Goal: Task Accomplishment & Management: Use online tool/utility

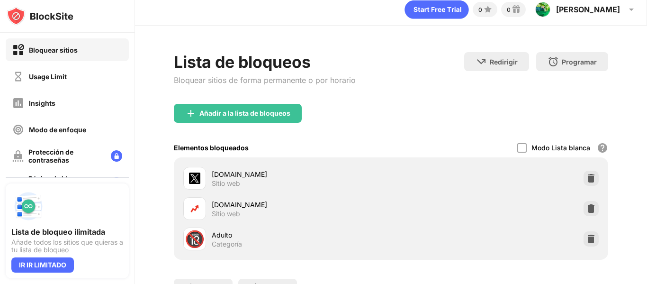
scroll to position [7, 0]
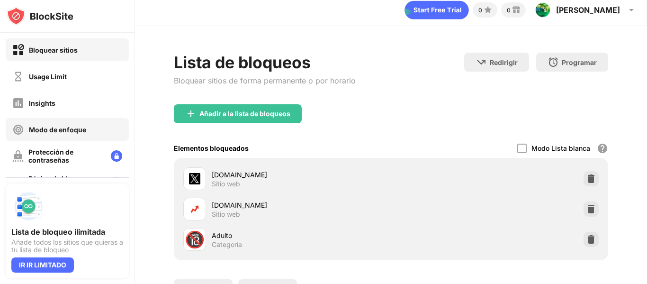
click at [87, 119] on div "Modo de enfoque" at bounding box center [67, 129] width 123 height 23
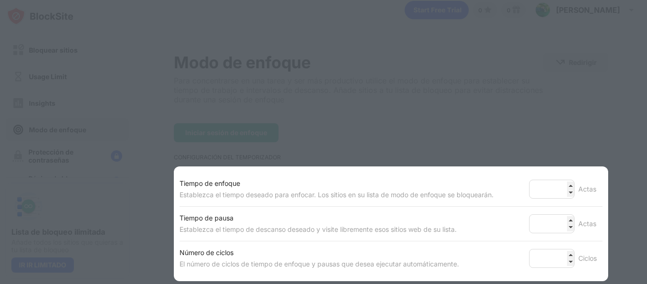
click at [535, 125] on div at bounding box center [323, 142] width 647 height 284
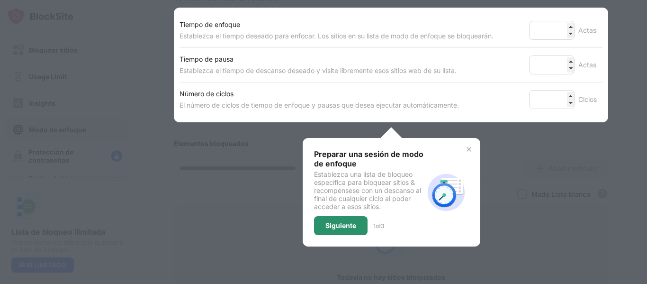
click at [344, 230] on div "Siguiente" at bounding box center [340, 225] width 53 height 19
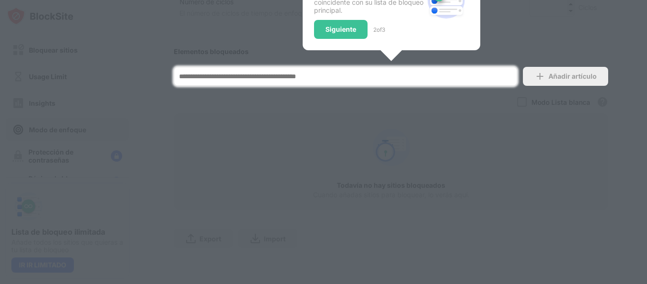
scroll to position [166, 0]
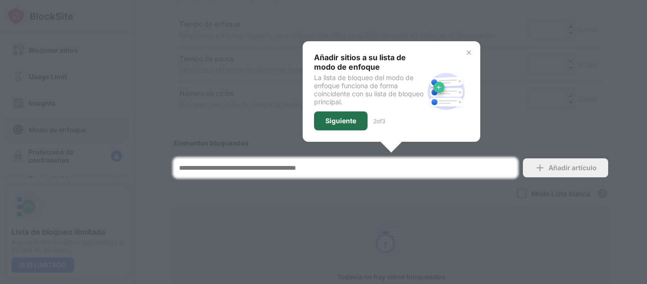
click at [330, 118] on div "Siguiente" at bounding box center [340, 121] width 31 height 8
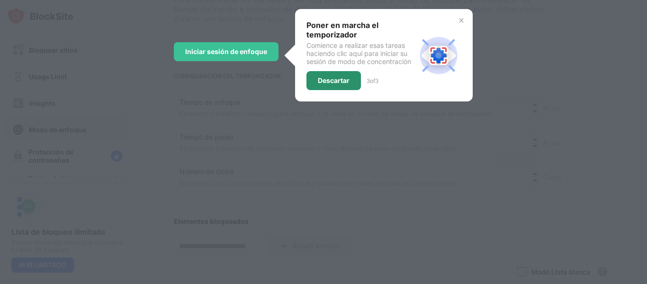
scroll to position [16, 0]
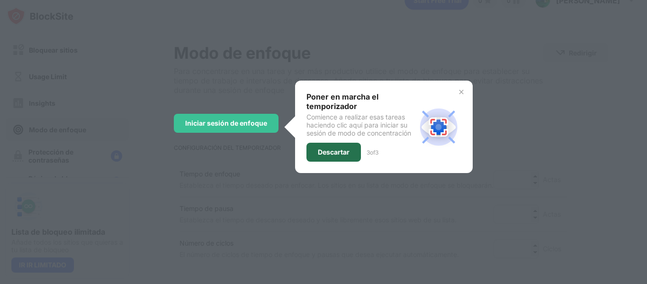
click at [329, 154] on div "Descartar" at bounding box center [334, 152] width 32 height 8
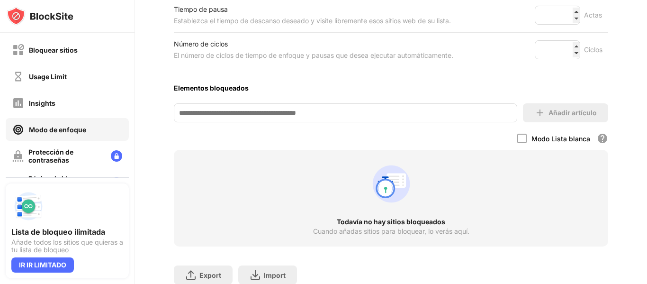
scroll to position [208, 0]
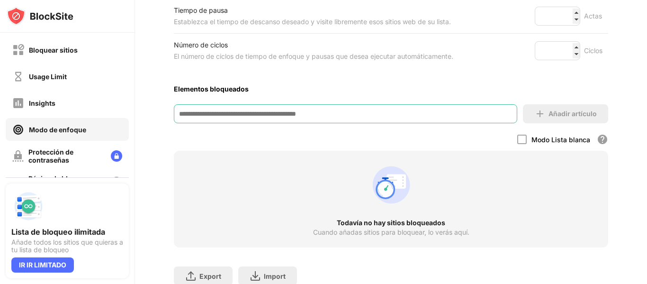
click at [361, 120] on input at bounding box center [345, 113] width 343 height 19
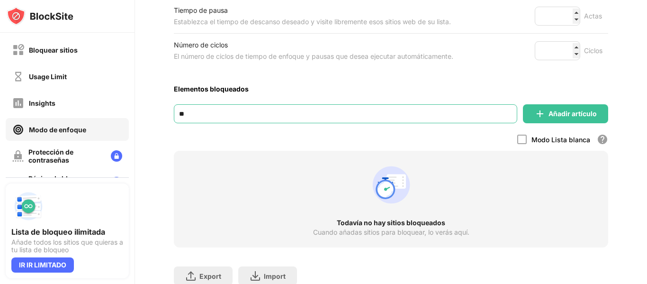
type input "*"
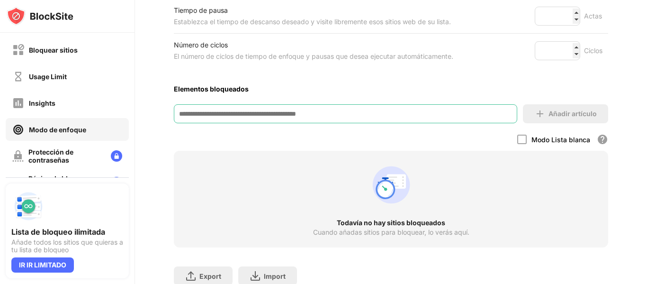
paste input "**********"
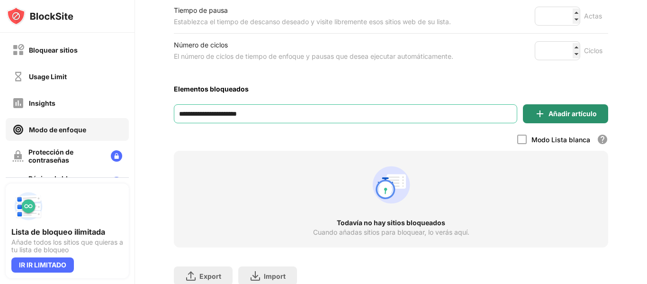
type input "**********"
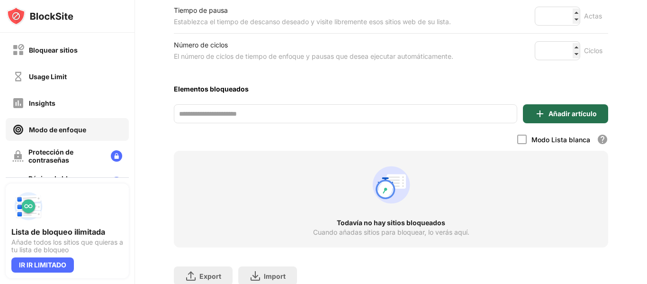
click at [580, 116] on div "Añadir artículo" at bounding box center [572, 114] width 48 height 8
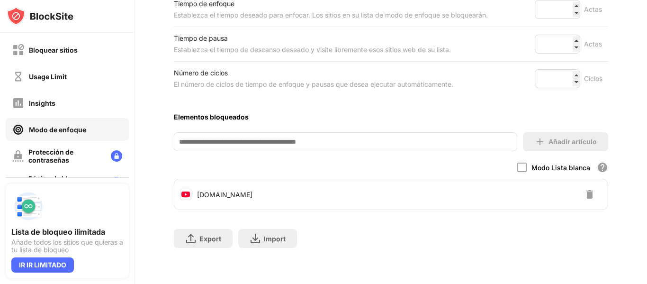
scroll to position [125, 0]
